Goal: Information Seeking & Learning: Learn about a topic

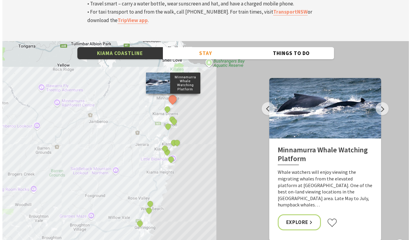
scroll to position [2297, 0]
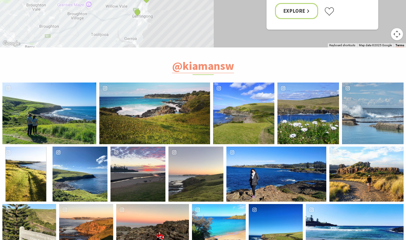
click at [65, 82] on div "[PERSON_NAME].ktran" at bounding box center [49, 113] width 94 height 62
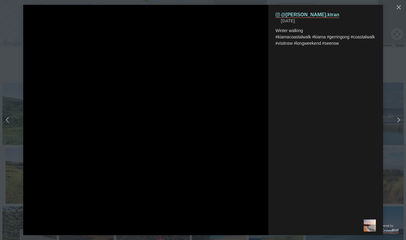
scroll to position [194, 419]
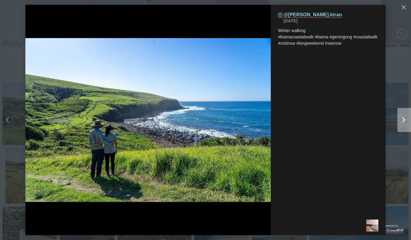
click at [401, 117] on div "Right" at bounding box center [409, 120] width 24 height 24
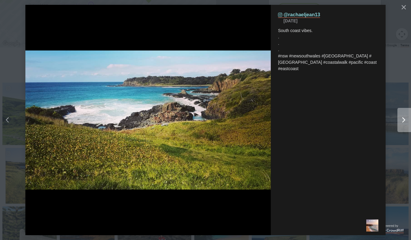
click at [406, 119] on div "Right" at bounding box center [409, 120] width 24 height 24
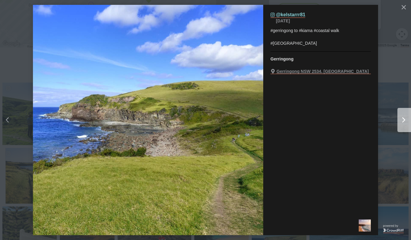
click at [406, 119] on div "Right" at bounding box center [409, 120] width 24 height 24
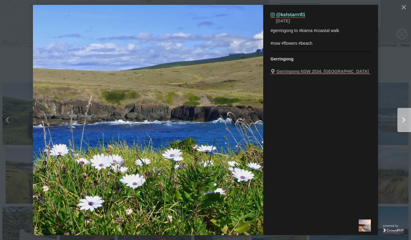
click at [406, 119] on div "Right" at bounding box center [409, 120] width 24 height 24
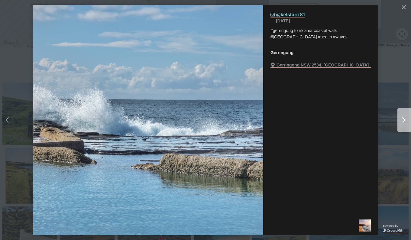
click at [406, 119] on div "Right" at bounding box center [409, 120] width 24 height 24
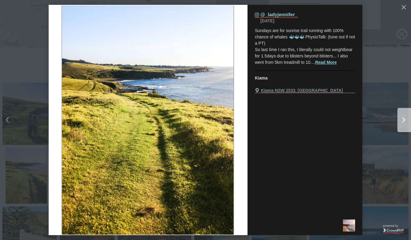
click at [406, 119] on div "Right" at bounding box center [409, 120] width 24 height 24
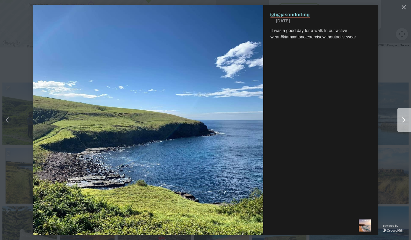
click at [406, 119] on div "Right" at bounding box center [409, 120] width 24 height 24
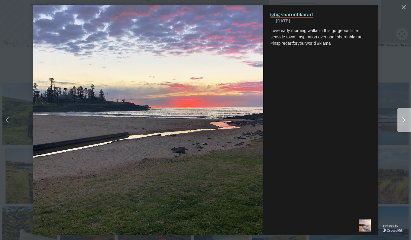
click at [406, 119] on div "Right" at bounding box center [409, 120] width 24 height 24
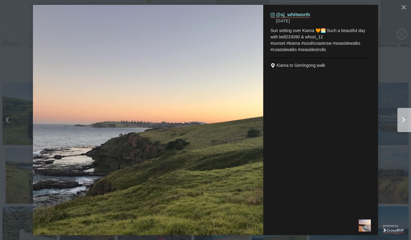
click at [406, 119] on div "Right" at bounding box center [409, 120] width 24 height 24
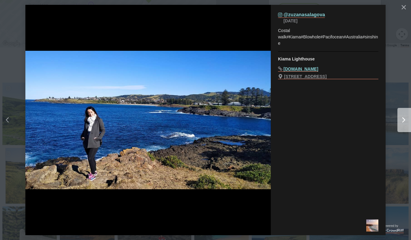
click at [406, 119] on div "Right" at bounding box center [409, 120] width 24 height 24
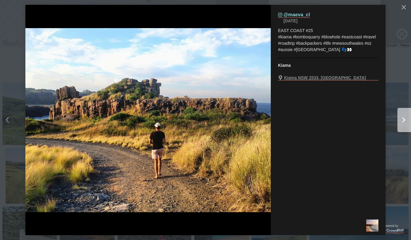
click at [406, 119] on div "Right" at bounding box center [409, 120] width 24 height 24
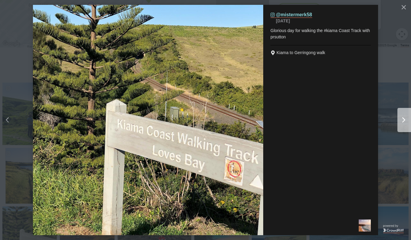
click at [406, 119] on div "Right" at bounding box center [409, 120] width 24 height 24
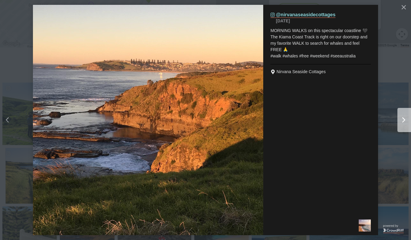
click at [406, 119] on div "Right" at bounding box center [409, 120] width 24 height 24
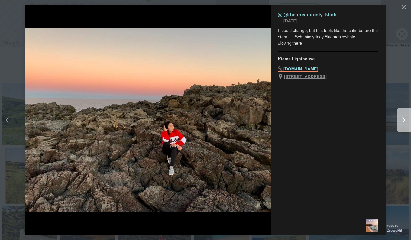
click at [406, 119] on div "Right" at bounding box center [409, 120] width 24 height 24
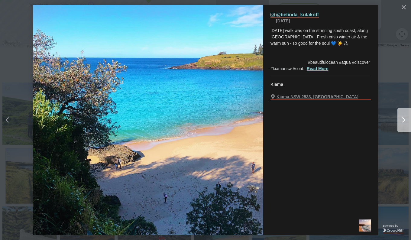
click at [406, 119] on div "Right" at bounding box center [409, 120] width 24 height 24
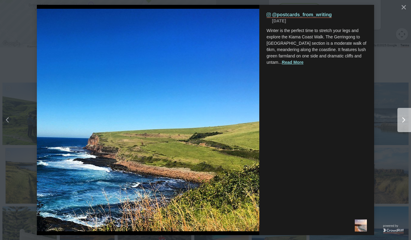
click at [406, 119] on div "Right" at bounding box center [409, 120] width 24 height 24
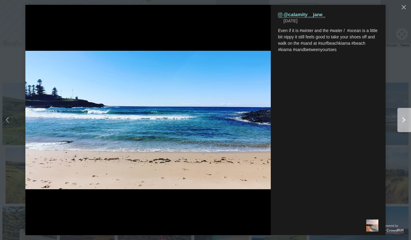
click at [406, 119] on div "Right" at bounding box center [409, 120] width 24 height 24
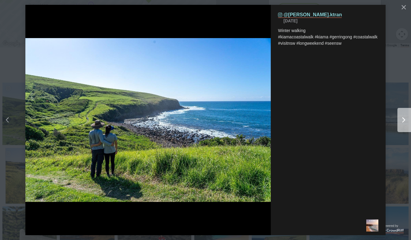
click at [406, 119] on div "Right" at bounding box center [409, 120] width 24 height 24
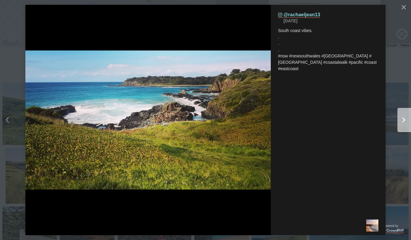
click at [406, 119] on div "Right" at bounding box center [409, 120] width 24 height 24
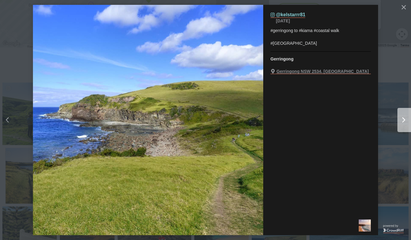
click at [406, 119] on div "Right" at bounding box center [409, 120] width 24 height 24
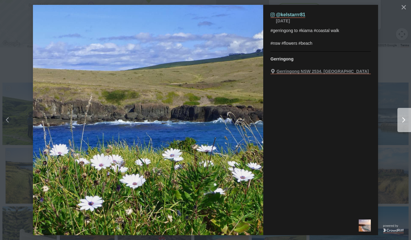
click at [406, 119] on div "Right" at bounding box center [409, 120] width 24 height 24
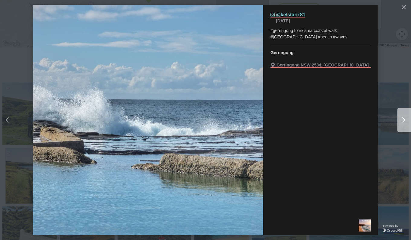
click at [406, 119] on div "Right" at bounding box center [409, 120] width 24 height 24
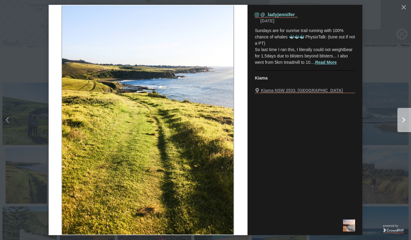
click at [406, 119] on div "Right" at bounding box center [409, 120] width 24 height 24
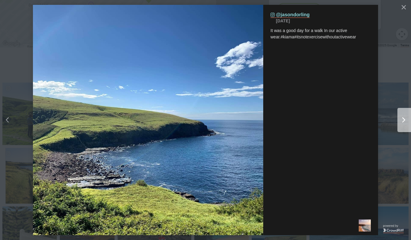
click at [406, 119] on div "Right" at bounding box center [409, 120] width 24 height 24
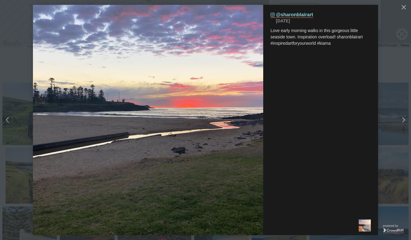
click at [406, 119] on div "Right" at bounding box center [409, 120] width 24 height 24
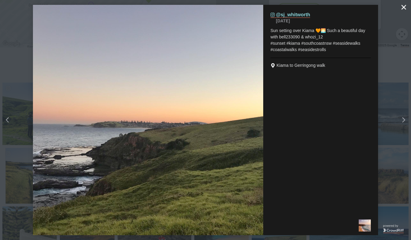
click at [401, 6] on button "Close" at bounding box center [404, 7] width 12 height 12
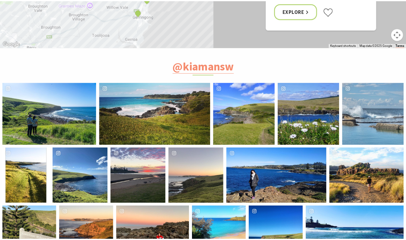
scroll to position [191, 414]
